Goal: Information Seeking & Learning: Find specific fact

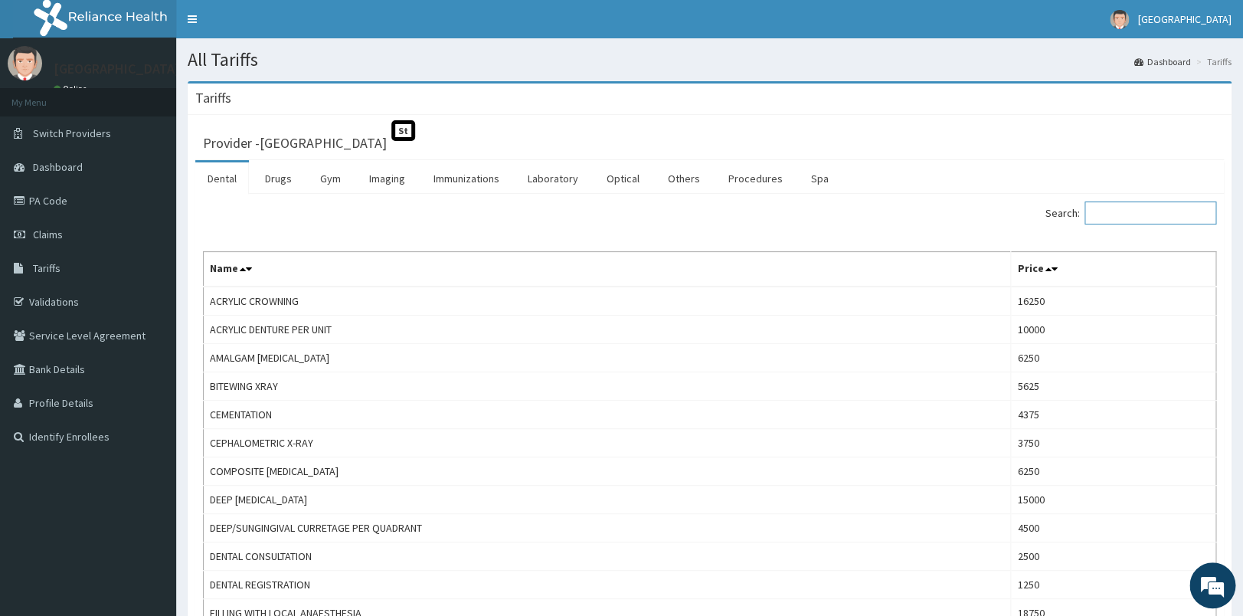
click at [1128, 214] on input "Search:" at bounding box center [1150, 212] width 132 height 23
click at [1132, 211] on input "Search:" at bounding box center [1150, 212] width 132 height 23
click at [1120, 215] on input "Search:" at bounding box center [1150, 212] width 132 height 23
click at [1133, 214] on input "Search:" at bounding box center [1150, 212] width 132 height 23
click at [1109, 214] on input "Search:" at bounding box center [1150, 212] width 132 height 23
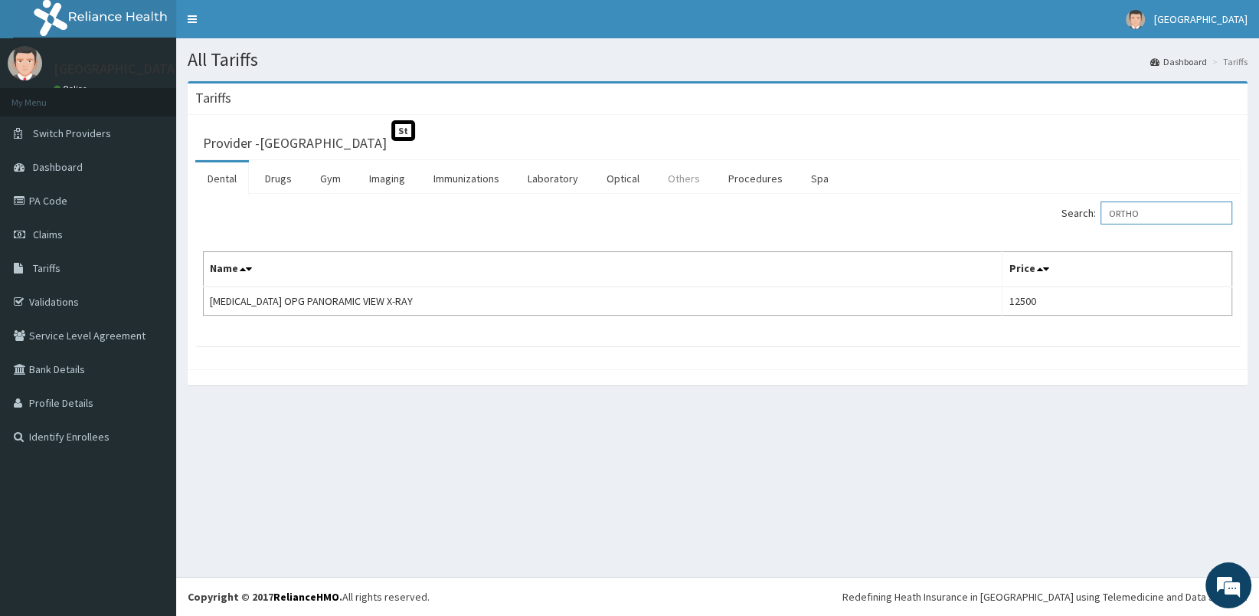
type input "ORTHO"
click at [680, 179] on link "Others" at bounding box center [684, 178] width 57 height 32
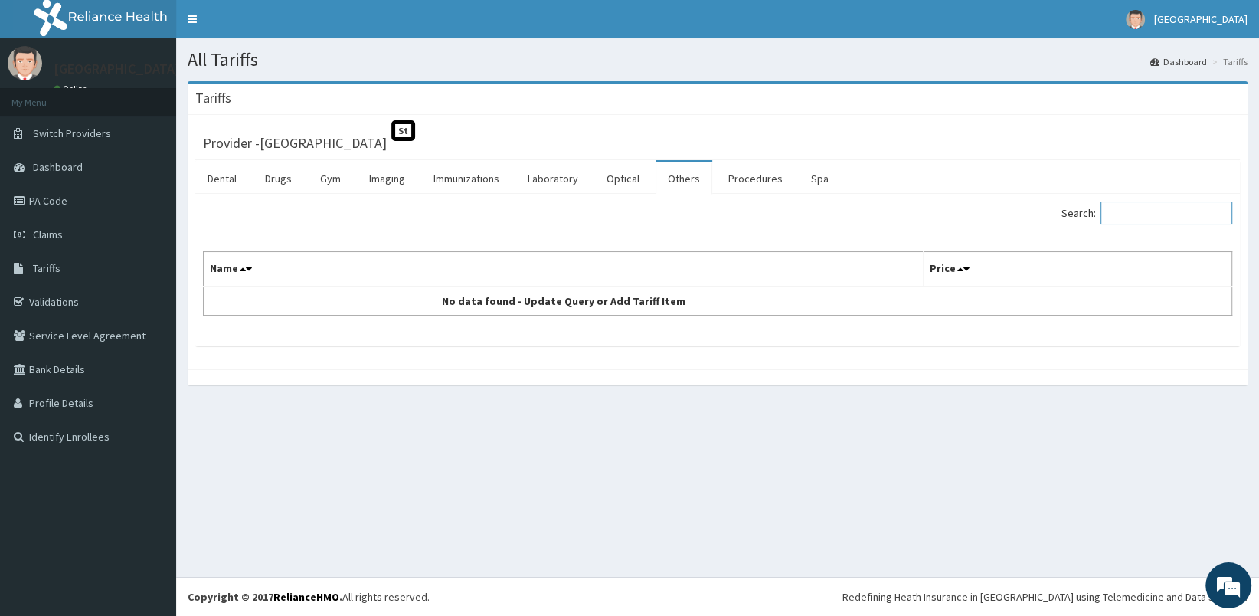
click at [1133, 208] on input "Search:" at bounding box center [1167, 212] width 132 height 23
click at [763, 182] on link "Procedures" at bounding box center [755, 178] width 79 height 32
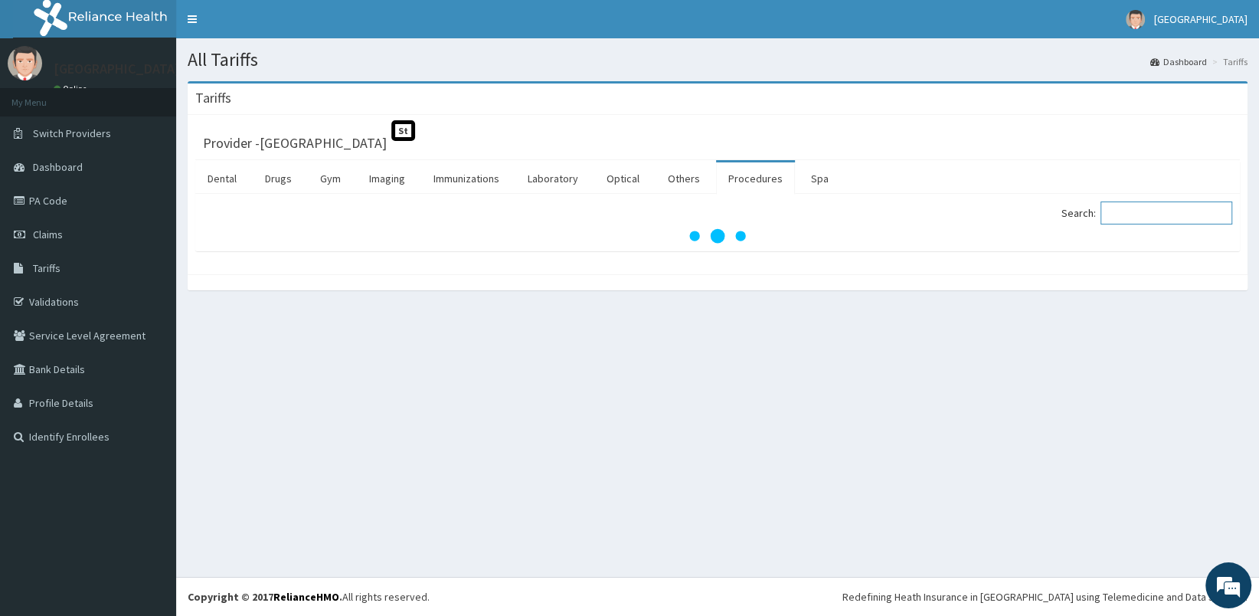
click at [1123, 211] on input "Search:" at bounding box center [1167, 212] width 132 height 23
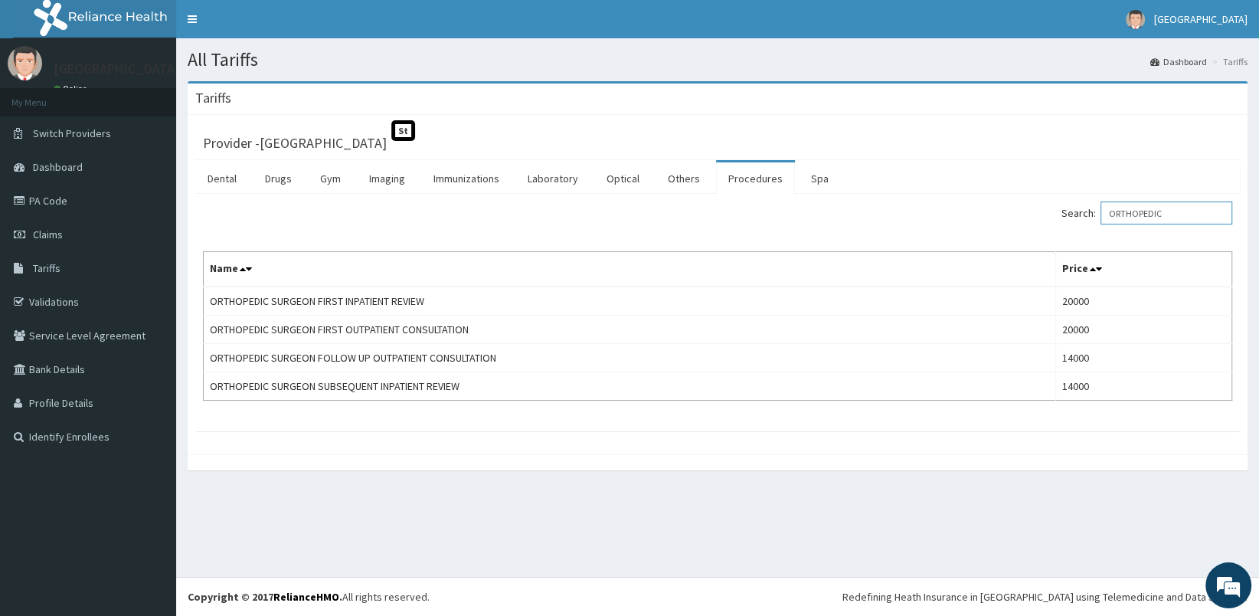
type input "ORTHOPEDIC"
